Goal: Task Accomplishment & Management: Complete application form

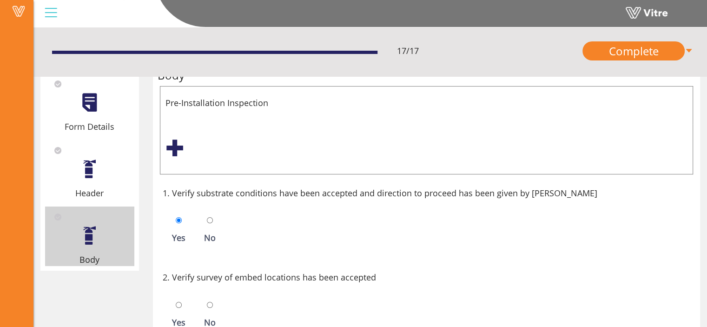
scroll to position [56, 0]
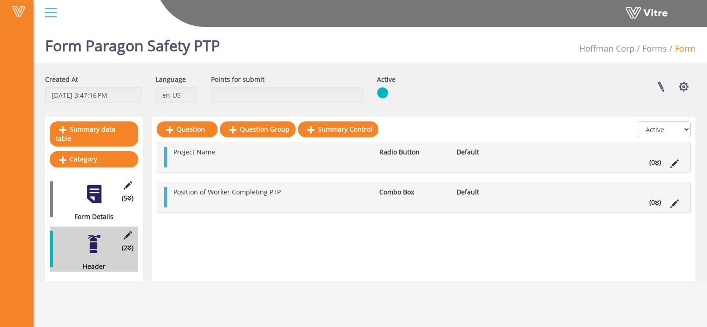
scroll to position [23, 0]
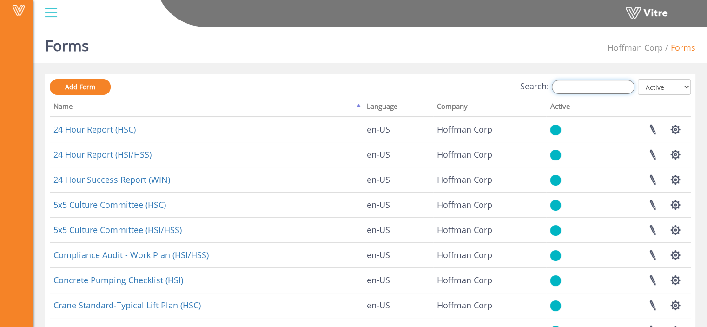
click at [585, 89] on input "Search:" at bounding box center [593, 87] width 83 height 14
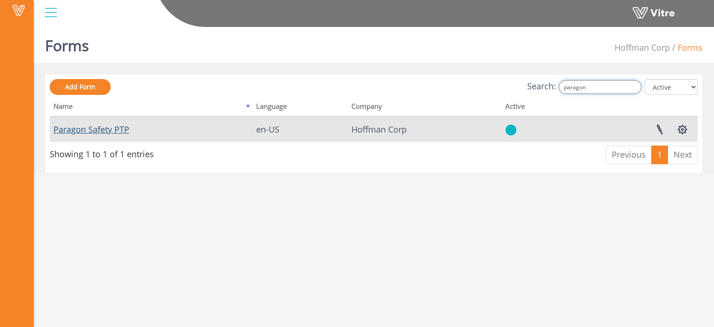
type input "paragon"
click at [107, 132] on link "Paragon Safety PTP" at bounding box center [91, 129] width 76 height 11
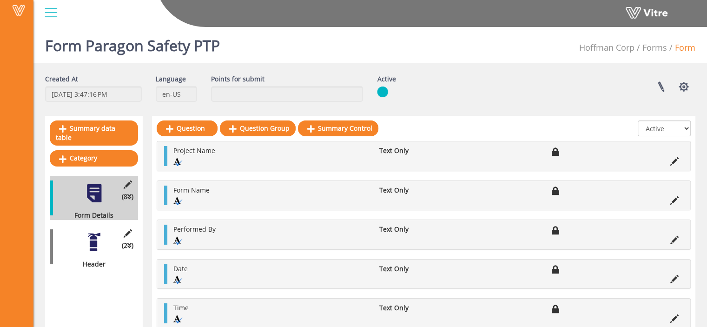
scroll to position [27, 0]
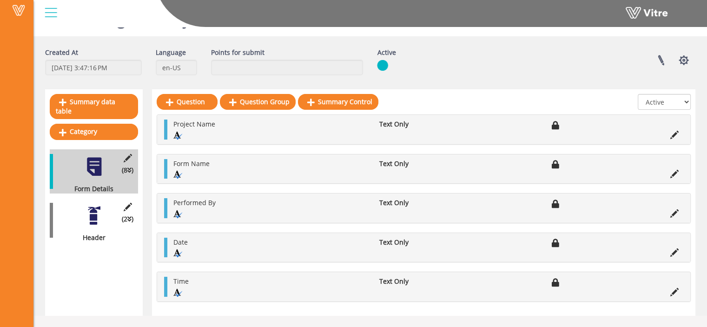
click at [95, 205] on div at bounding box center [94, 215] width 21 height 21
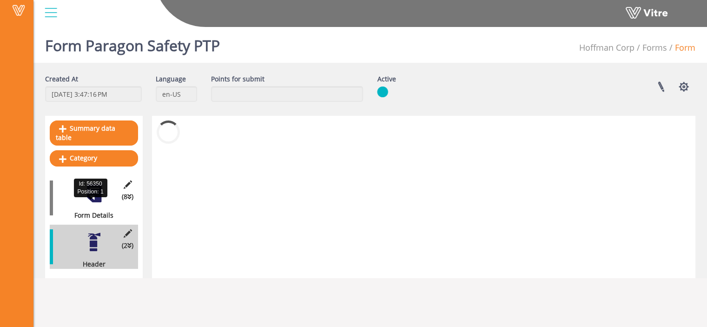
scroll to position [0, 0]
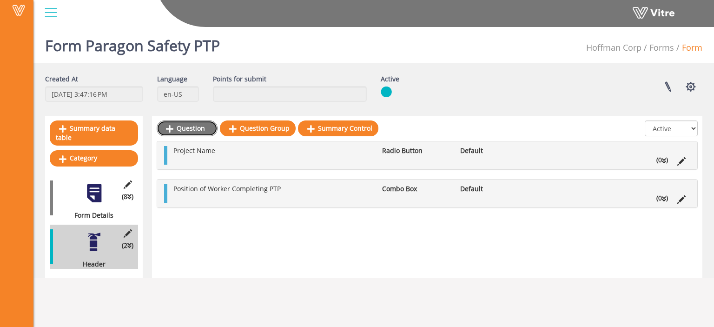
click at [193, 124] on link "Question" at bounding box center [187, 128] width 61 height 16
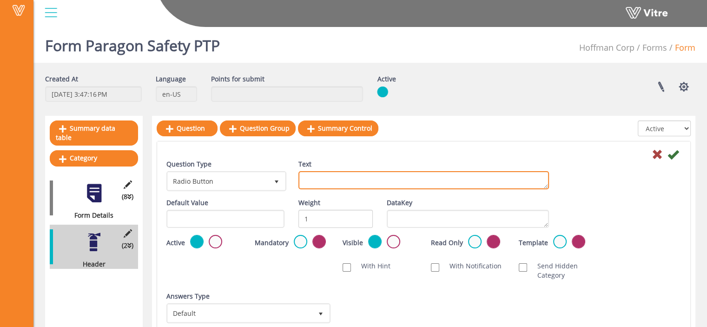
click at [322, 179] on textarea "Text" at bounding box center [424, 180] width 251 height 18
paste textarea "Crew Task"
type textarea "Crew Task"
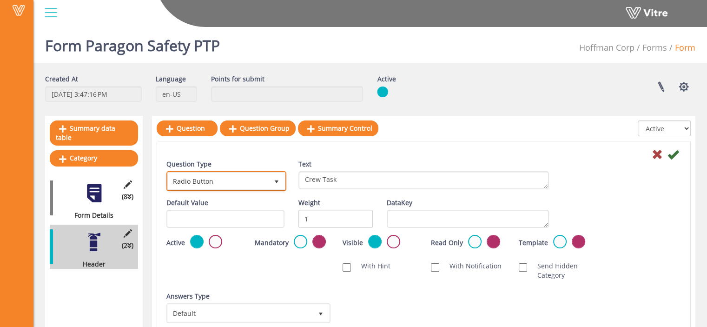
click at [263, 185] on span "Radio Button" at bounding box center [218, 180] width 100 height 17
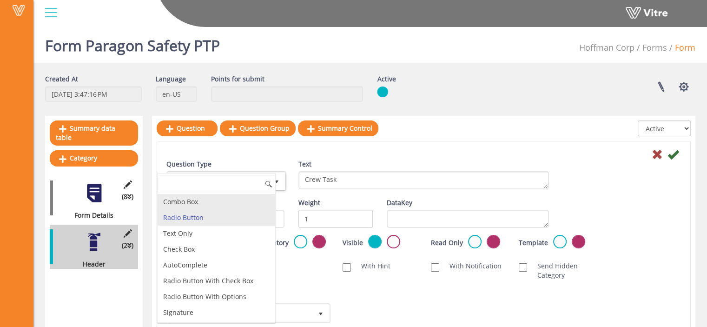
click at [246, 201] on li "Combo Box" at bounding box center [217, 202] width 118 height 16
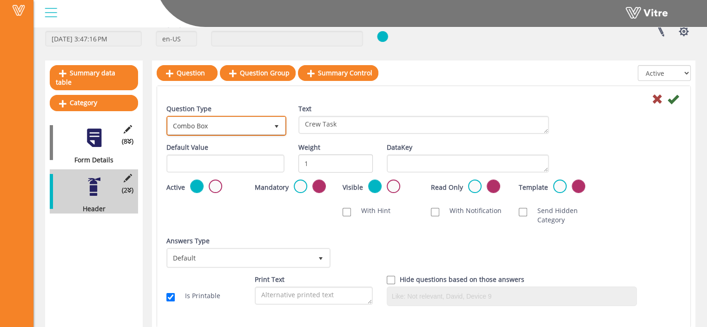
scroll to position [56, 0]
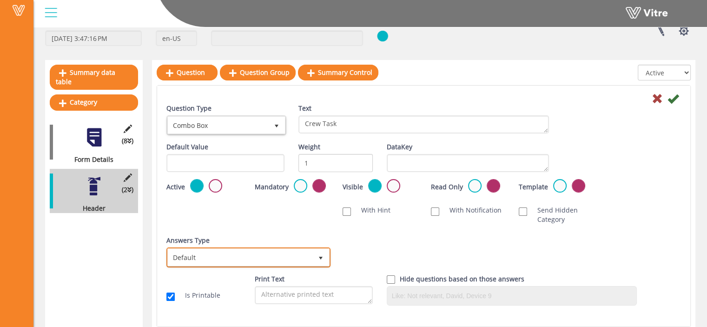
click at [310, 254] on span "Default" at bounding box center [240, 257] width 145 height 17
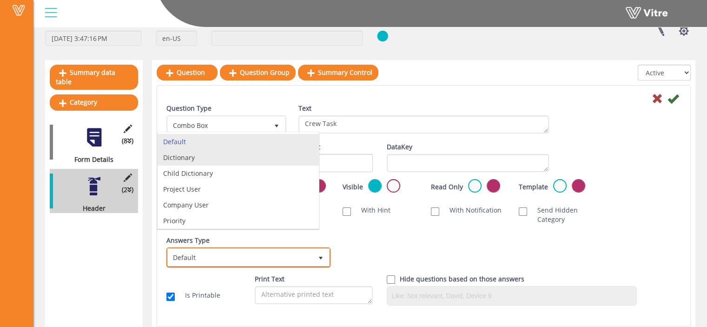
click at [270, 162] on li "Dictionary" at bounding box center [238, 158] width 161 height 16
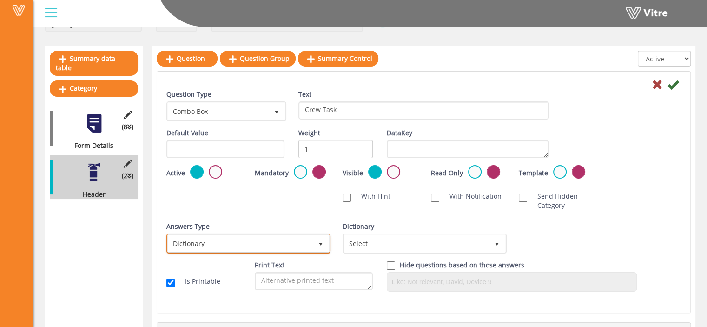
scroll to position [69, 0]
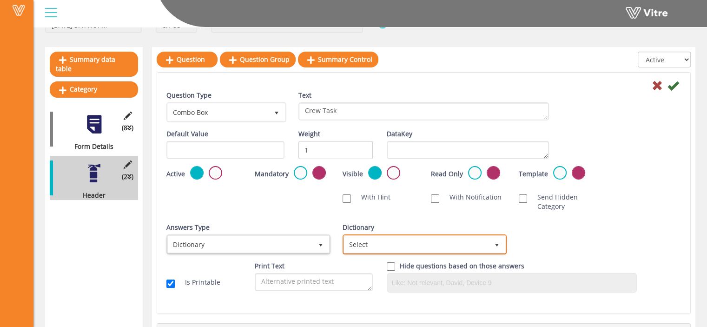
click at [377, 241] on span "Select" at bounding box center [416, 244] width 145 height 17
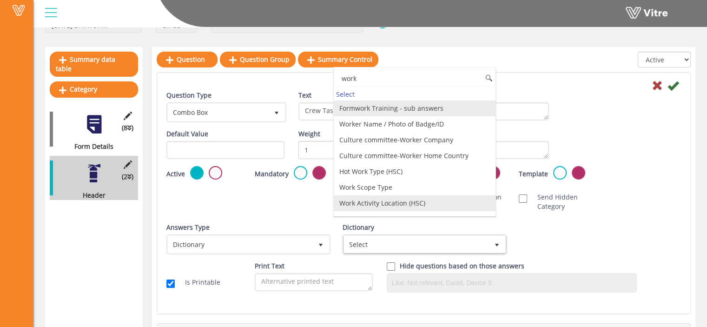
click at [402, 199] on li "Work Activity Location (HSC)" at bounding box center [414, 203] width 161 height 16
type input "work"
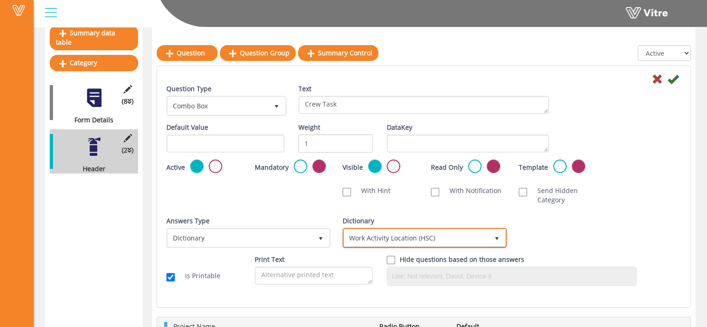
scroll to position [90, 0]
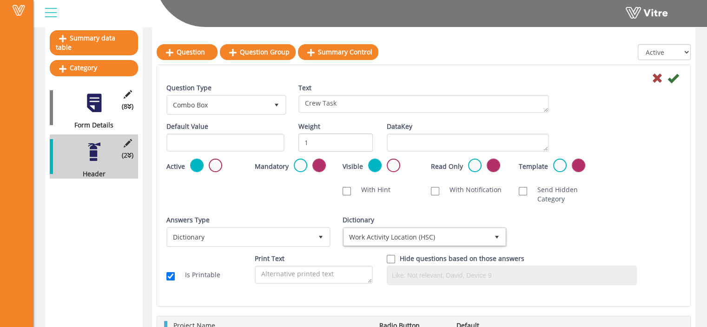
click at [678, 79] on icon at bounding box center [673, 78] width 11 height 11
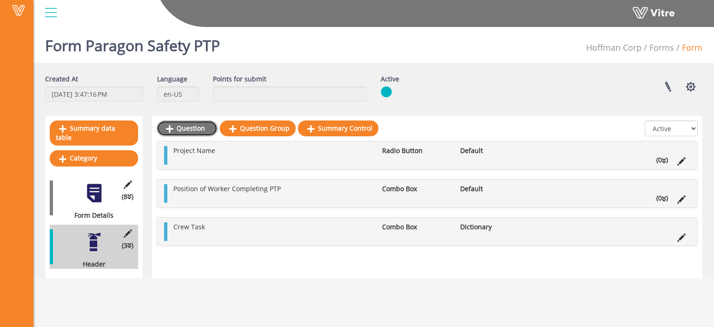
click at [196, 125] on link "Question" at bounding box center [187, 128] width 61 height 16
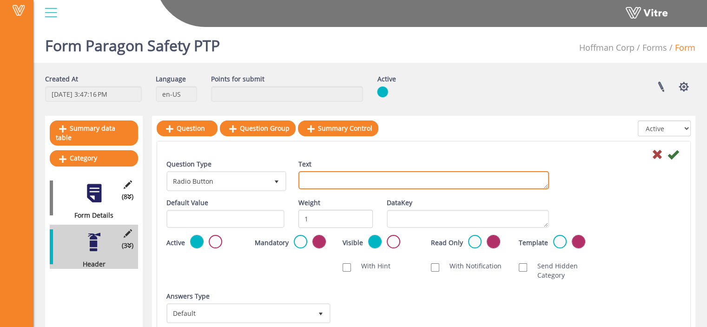
click at [303, 177] on textarea "Text" at bounding box center [424, 180] width 251 height 18
paste textarea "Supervisor Name"
type textarea "Supervisor Name"
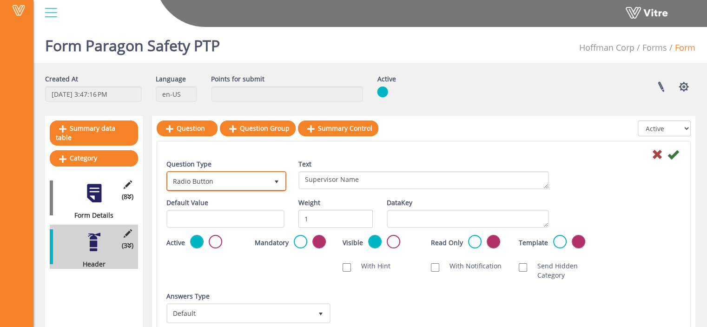
click at [232, 182] on span "Radio Button" at bounding box center [218, 180] width 100 height 17
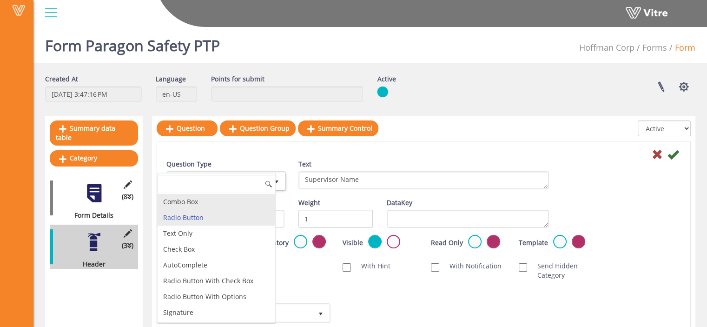
click at [215, 202] on li "Combo Box" at bounding box center [217, 202] width 118 height 16
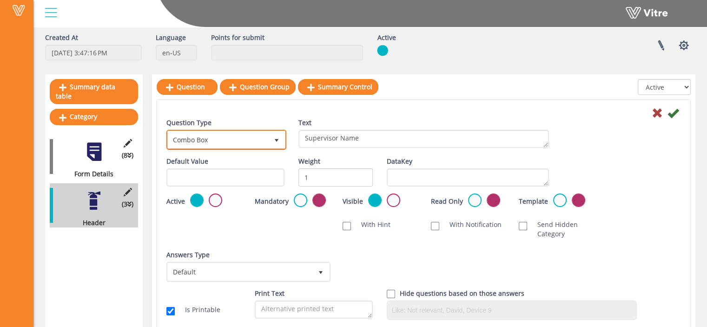
scroll to position [25, 0]
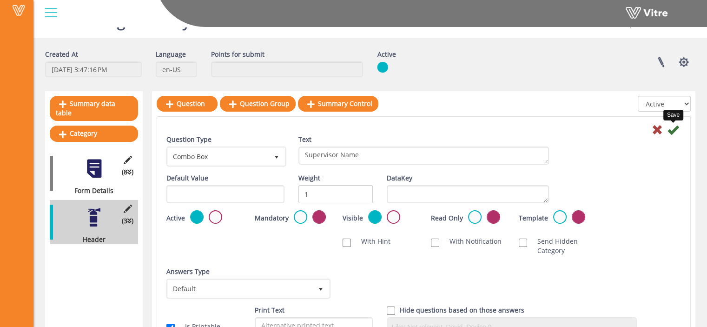
click at [670, 130] on icon at bounding box center [673, 129] width 11 height 11
click at [671, 131] on icon at bounding box center [673, 129] width 11 height 11
click at [670, 130] on icon at bounding box center [673, 129] width 11 height 11
click at [612, 139] on div "Question Type Combo Box 2 Text Supervisor Name" at bounding box center [423, 154] width 529 height 39
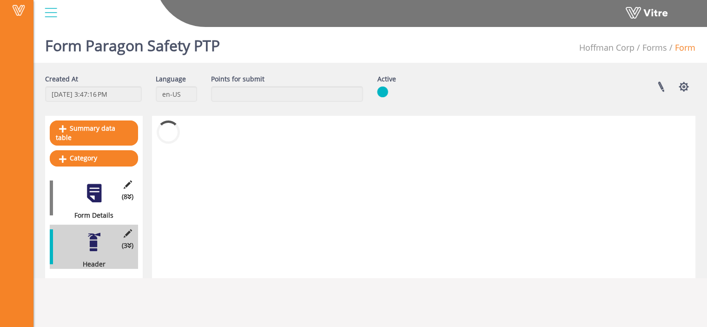
scroll to position [0, 0]
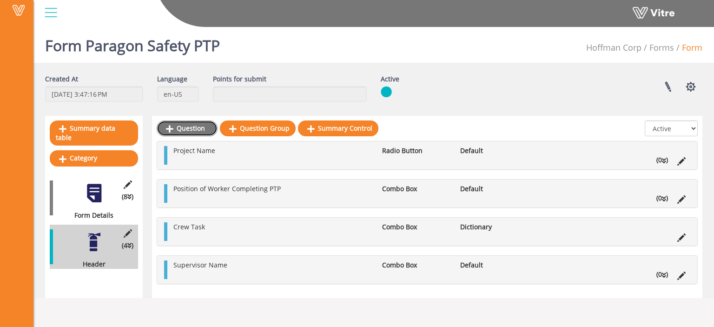
click at [179, 130] on link "Question" at bounding box center [187, 128] width 61 height 16
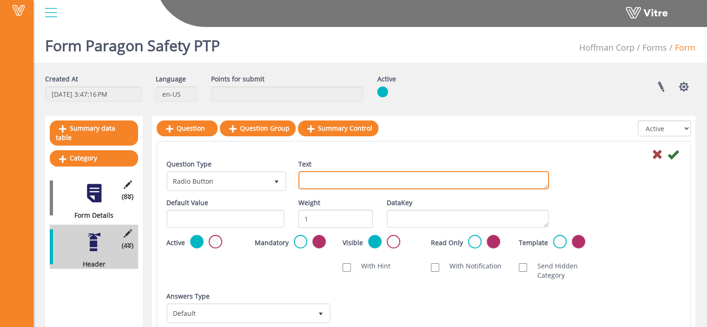
click at [340, 185] on textarea "Text" at bounding box center [424, 180] width 251 height 18
paste textarea "[PERSON_NAME] Name"
type textarea "[PERSON_NAME] Name"
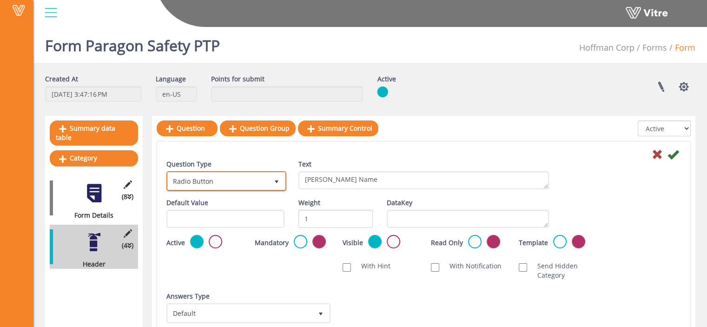
click at [254, 180] on span "Radio Button" at bounding box center [218, 180] width 100 height 17
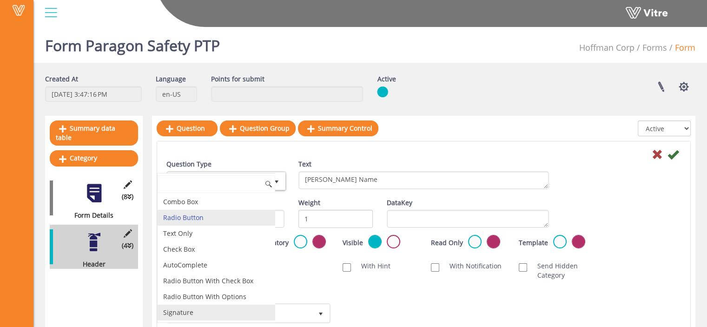
click at [254, 180] on div "Combo Box Radio Button Text Only Check Box AutoComplete Radio Button With Check…" at bounding box center [216, 248] width 119 height 150
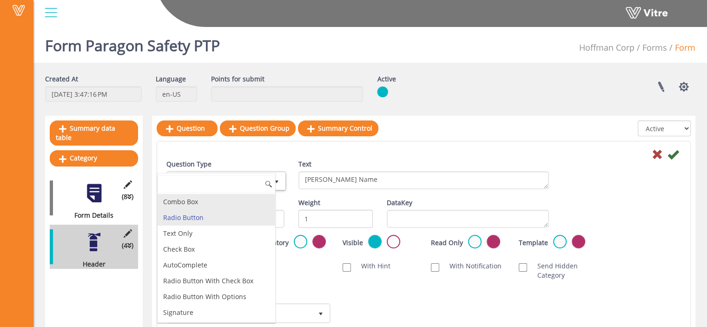
click at [219, 204] on li "Combo Box" at bounding box center [217, 202] width 118 height 16
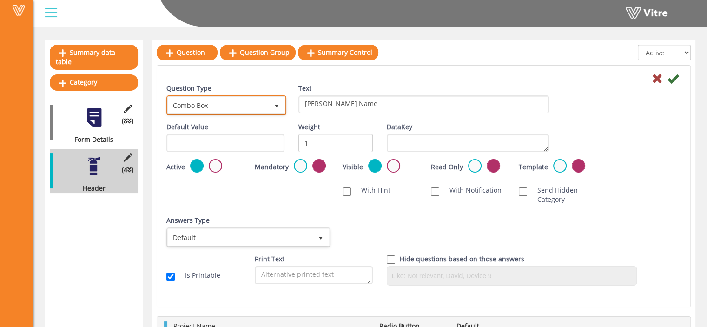
scroll to position [77, 0]
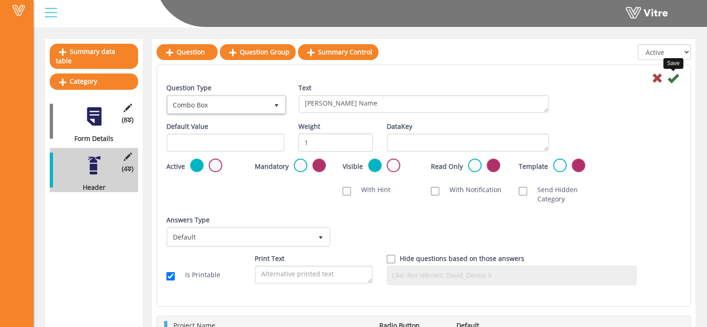
click at [670, 73] on icon at bounding box center [673, 78] width 11 height 11
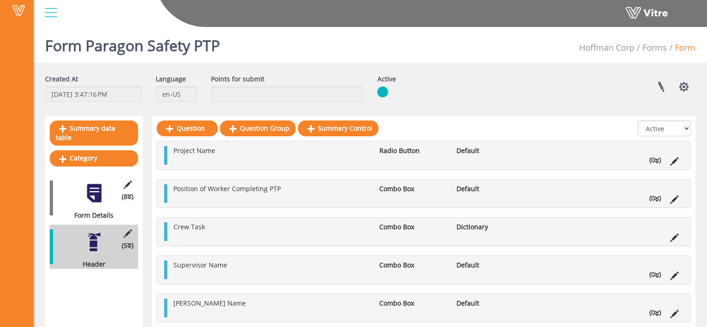
scroll to position [20, 0]
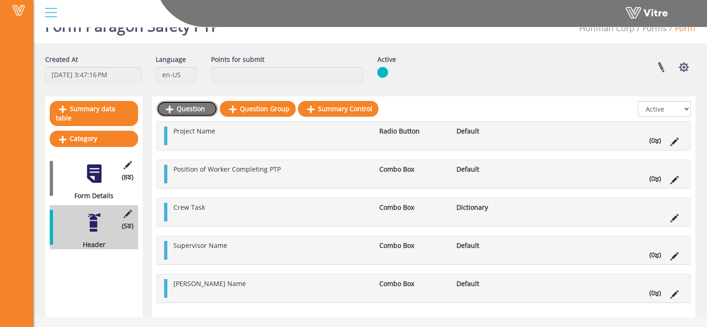
click at [197, 106] on link "Question" at bounding box center [187, 109] width 61 height 16
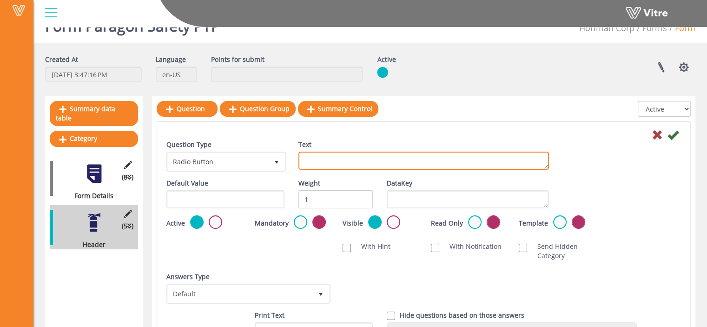
click at [322, 160] on textarea "Text" at bounding box center [424, 161] width 251 height 18
paste textarea "Work Zone Location"
type textarea "Work Zone Location"
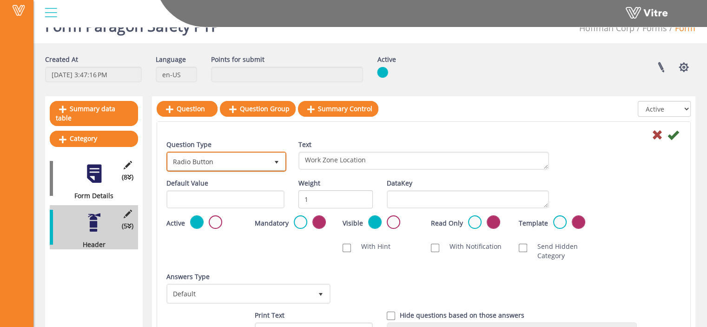
click at [278, 159] on span "select" at bounding box center [276, 162] width 7 height 7
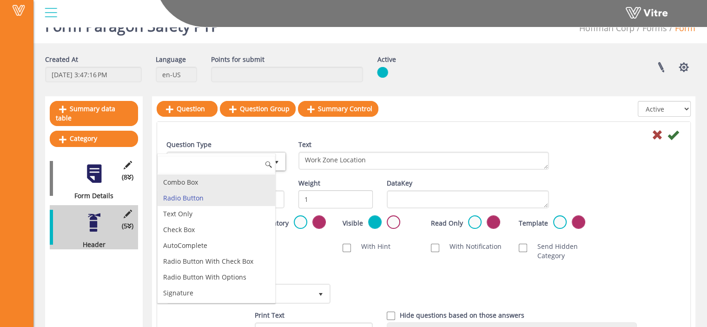
click at [241, 184] on li "Combo Box" at bounding box center [217, 182] width 118 height 16
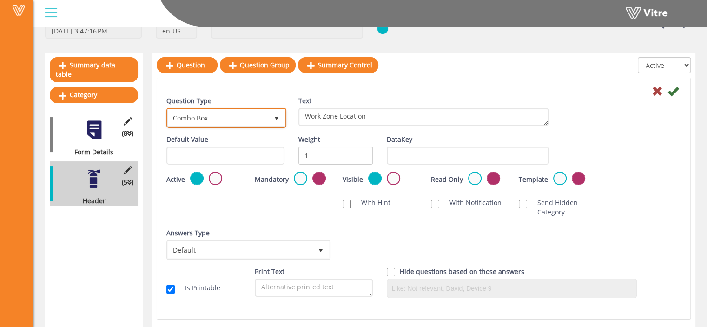
scroll to position [63, 0]
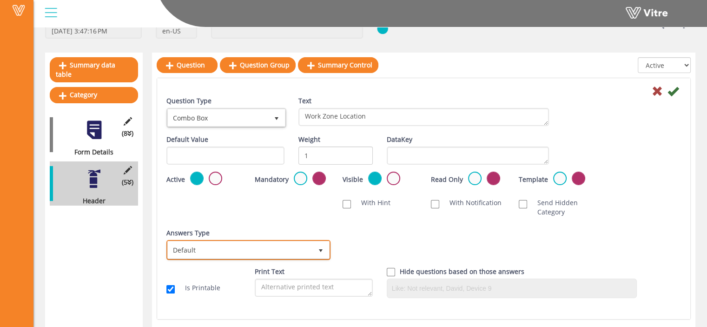
click at [286, 248] on span "Default" at bounding box center [240, 249] width 145 height 17
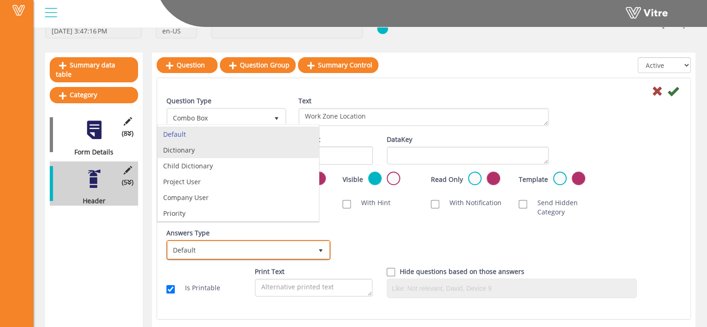
click at [257, 151] on li "Dictionary" at bounding box center [238, 150] width 161 height 16
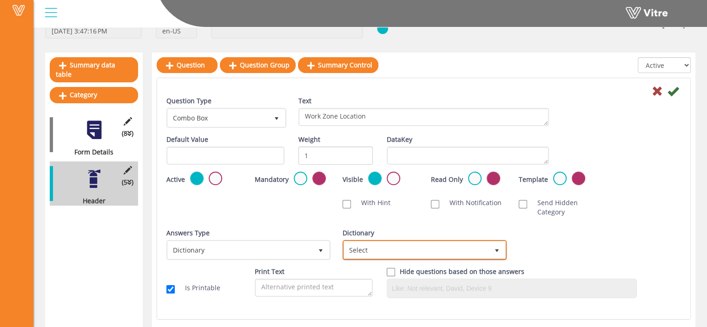
click at [394, 252] on span "Select" at bounding box center [416, 249] width 145 height 17
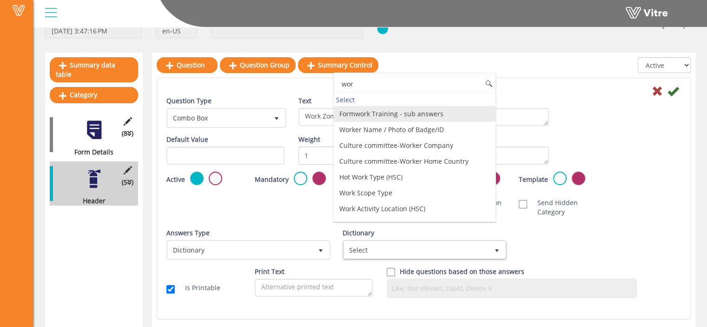
click at [630, 133] on div "Question Type Combo Box 2 Text Work Zone Location" at bounding box center [423, 115] width 529 height 39
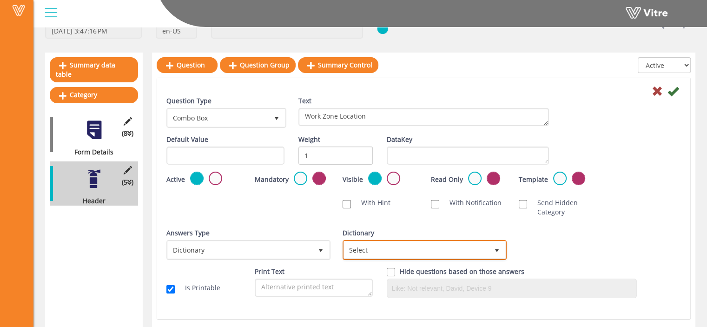
click at [380, 254] on span "Select" at bounding box center [416, 249] width 145 height 17
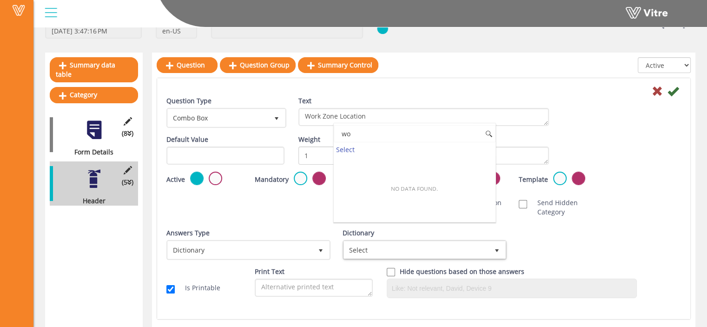
type input "w"
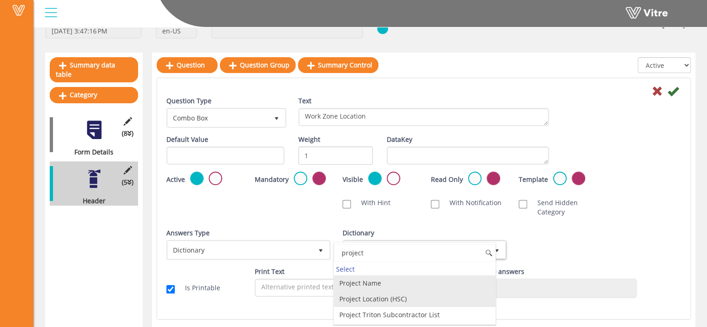
click at [397, 302] on li "Project Location (HSC)" at bounding box center [414, 299] width 161 height 16
type input "project"
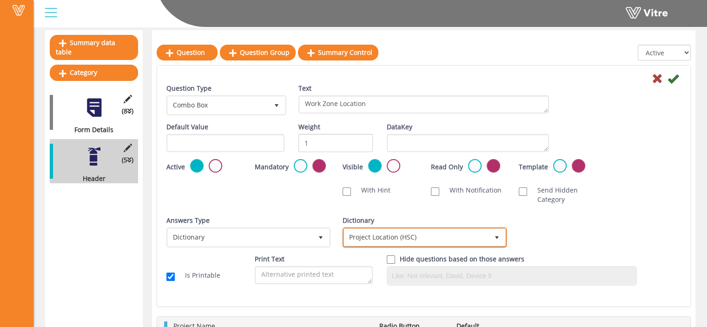
scroll to position [86, 0]
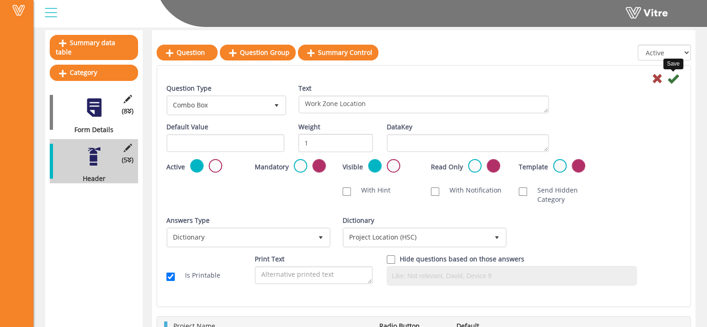
click at [677, 83] on icon at bounding box center [673, 78] width 11 height 11
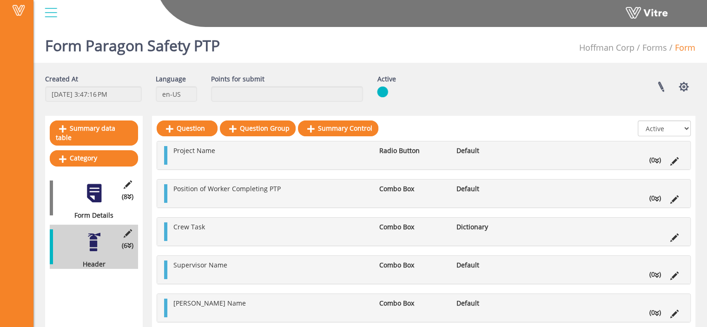
scroll to position [58, 0]
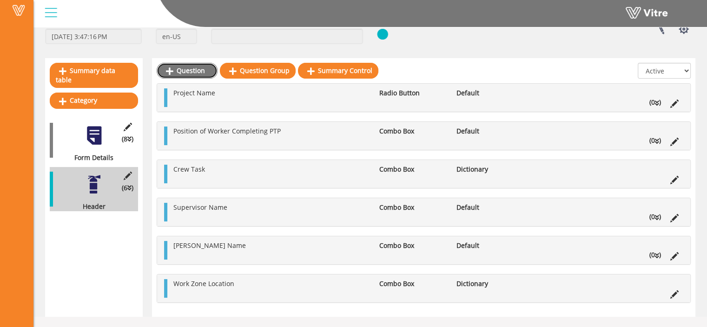
click at [190, 67] on link "Question" at bounding box center [187, 71] width 61 height 16
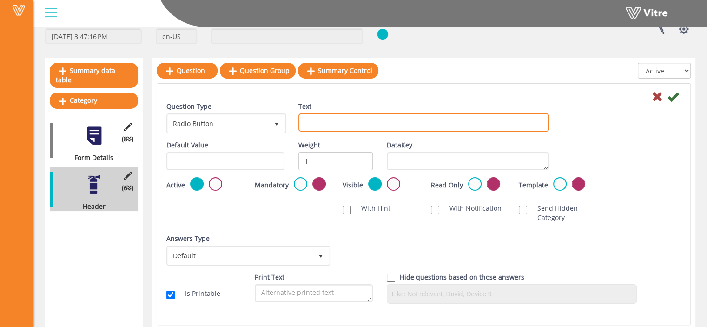
click at [331, 126] on textarea "Text" at bounding box center [424, 122] width 251 height 18
paste textarea "Work Zone Area"
type textarea "Work Zone Area"
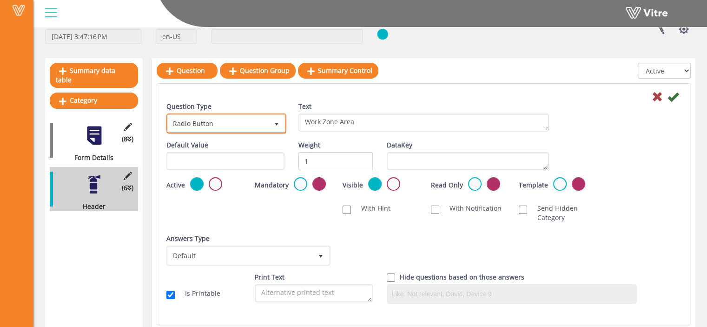
click at [263, 119] on span "Radio Button" at bounding box center [218, 123] width 100 height 17
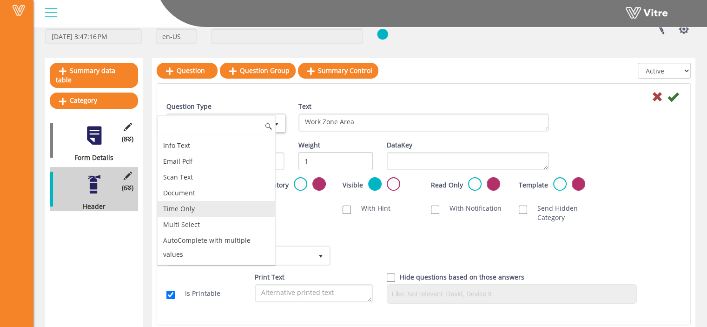
scroll to position [236, 0]
click at [226, 217] on li "Multi Select" at bounding box center [217, 224] width 118 height 16
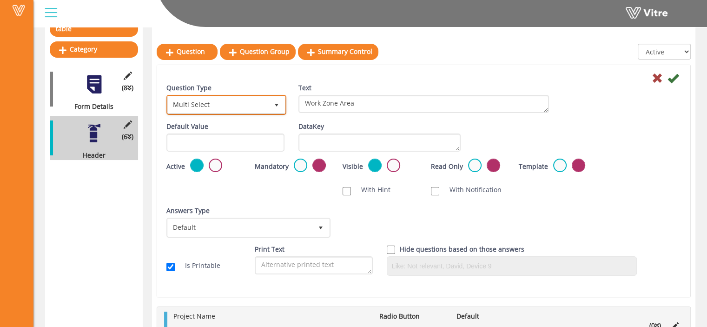
scroll to position [109, 0]
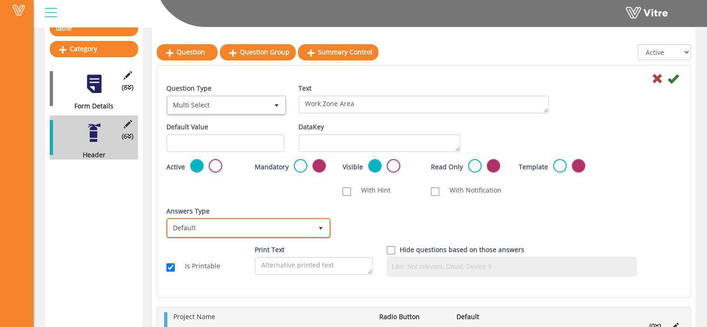
click at [299, 234] on span "Default" at bounding box center [240, 227] width 145 height 17
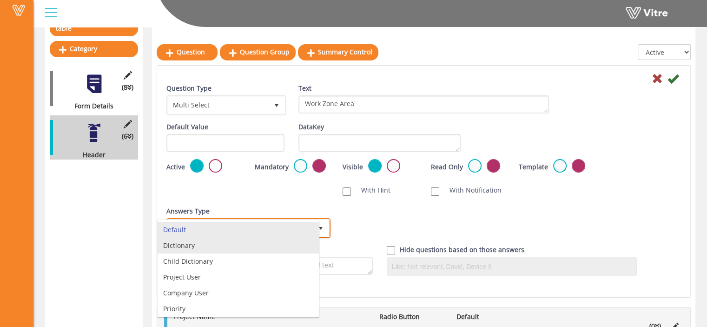
click at [270, 248] on li "Dictionary" at bounding box center [238, 246] width 161 height 16
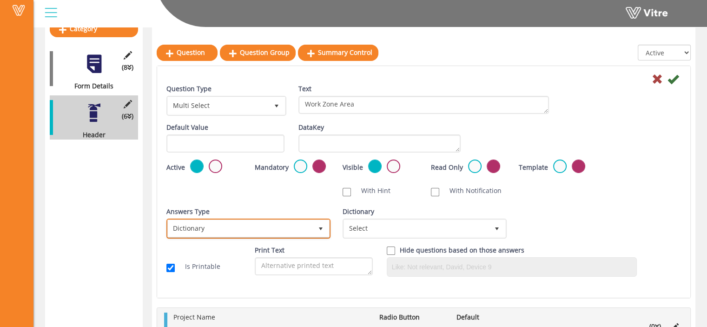
scroll to position [129, 0]
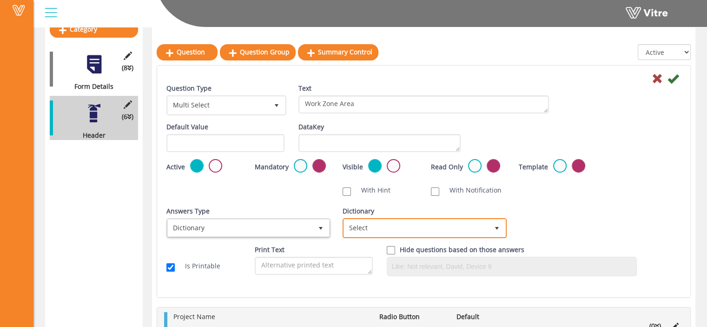
click at [426, 236] on span "Select" at bounding box center [425, 228] width 164 height 20
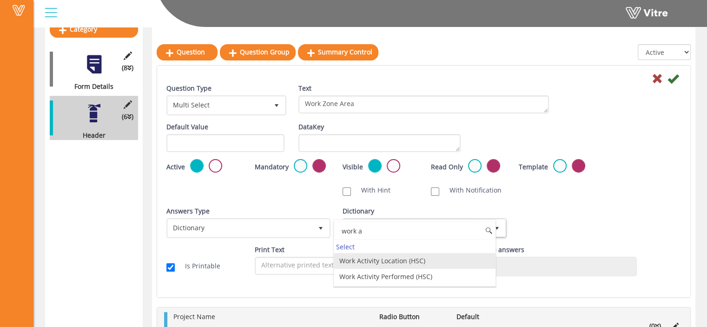
click at [424, 261] on li "Work Activity Location (HSC)" at bounding box center [414, 261] width 161 height 16
type input "work a"
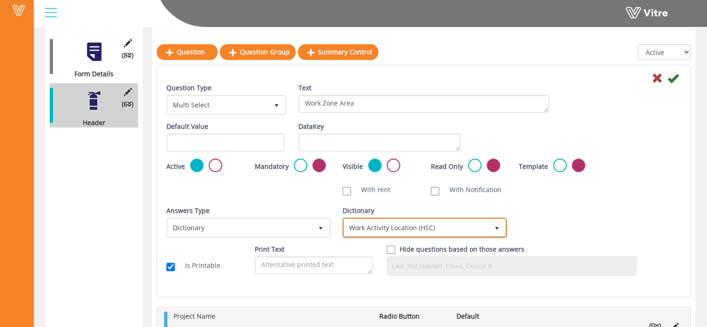
scroll to position [142, 0]
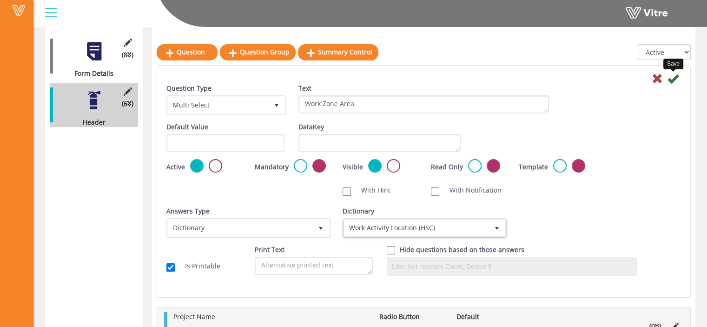
click at [676, 80] on icon at bounding box center [673, 78] width 11 height 11
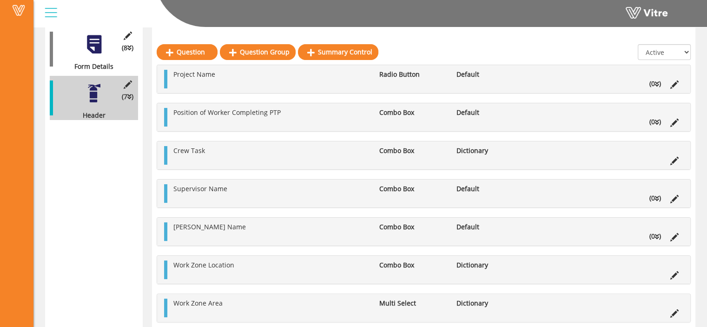
scroll to position [148, 0]
